Goal: Obtain resource: Obtain resource

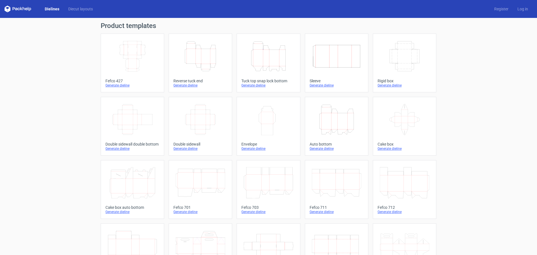
click at [54, 10] on link "Dielines" at bounding box center [52, 9] width 24 height 6
click at [51, 8] on link "Dielines" at bounding box center [52, 9] width 24 height 6
click at [78, 10] on link "Diecut layouts" at bounding box center [81, 9] width 34 height 6
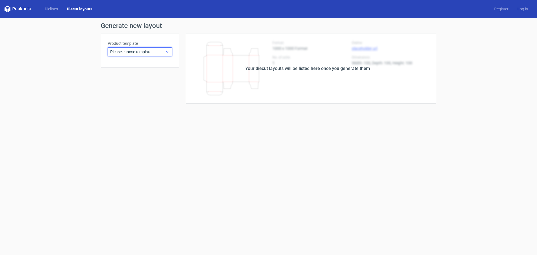
click at [140, 50] on span "Please choose template" at bounding box center [137, 52] width 55 height 6
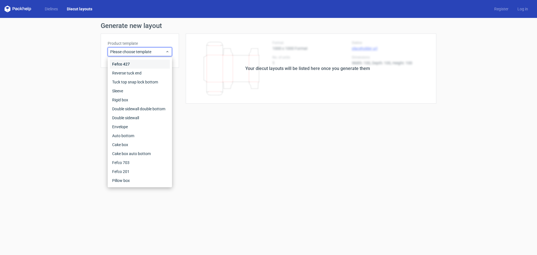
click at [130, 60] on div "Fefco 427" at bounding box center [140, 64] width 60 height 9
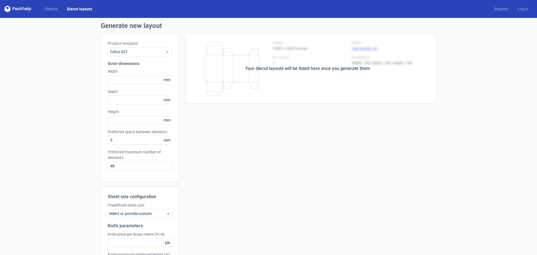
click at [277, 68] on div "Your diecut layouts will be listed here once you generate them" at bounding box center [307, 68] width 125 height 7
click at [18, 10] on icon at bounding box center [17, 9] width 27 height 7
click at [13, 7] on icon at bounding box center [14, 8] width 2 height 3
